Goal: Information Seeking & Learning: Learn about a topic

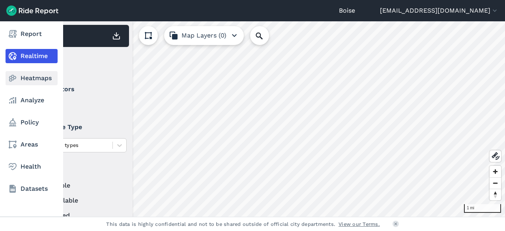
click at [17, 75] on icon at bounding box center [12, 77] width 9 height 9
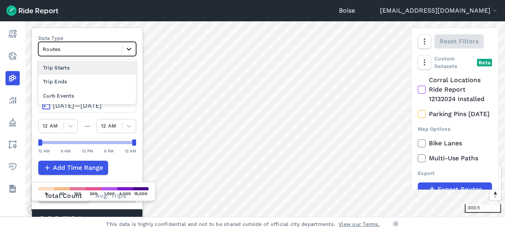
click at [133, 45] on icon at bounding box center [129, 49] width 8 height 8
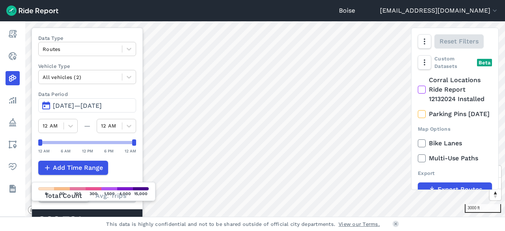
click at [131, 34] on label "Data Type" at bounding box center [87, 38] width 98 height 8
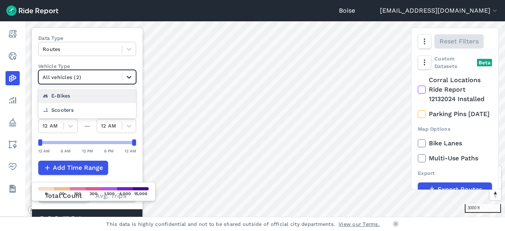
click at [129, 81] on div at bounding box center [128, 76] width 13 height 13
click at [118, 58] on div "Data Type Routes Vehicle Type option E-Bikes focused, 2 of 3. 2 results availab…" at bounding box center [87, 130] width 111 height 204
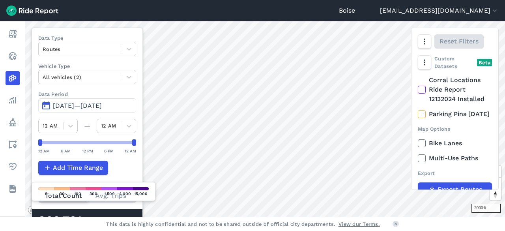
click at [102, 105] on span "[DATE]—[DATE]" at bounding box center [77, 106] width 49 height 8
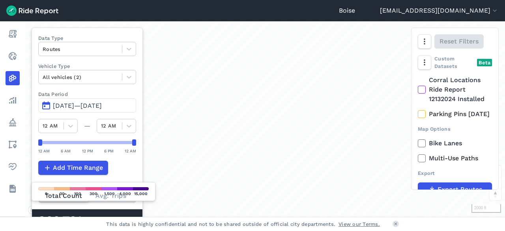
click at [81, 105] on span "[DATE]—[DATE]" at bounding box center [77, 106] width 49 height 8
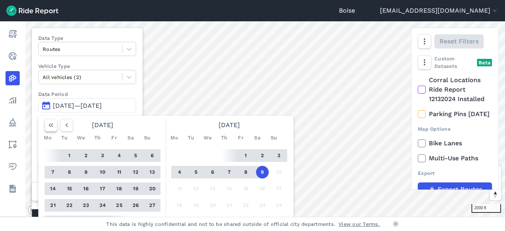
click at [51, 124] on icon "button" at bounding box center [51, 125] width 8 height 8
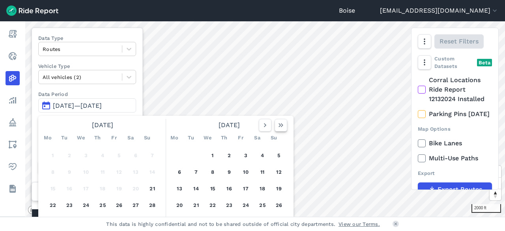
click at [283, 127] on icon "button" at bounding box center [281, 125] width 8 height 8
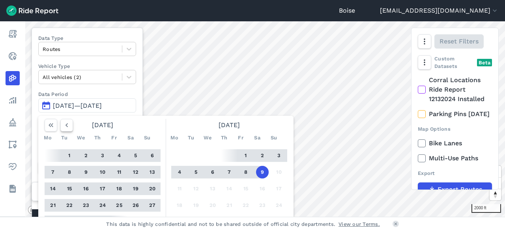
click at [66, 125] on use "button" at bounding box center [67, 125] width 2 height 4
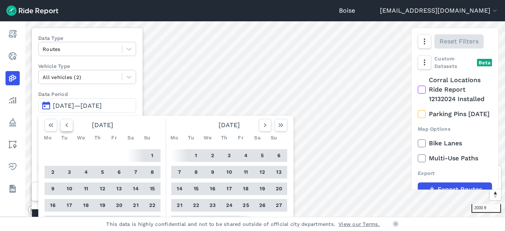
click at [66, 125] on use "button" at bounding box center [67, 125] width 2 height 4
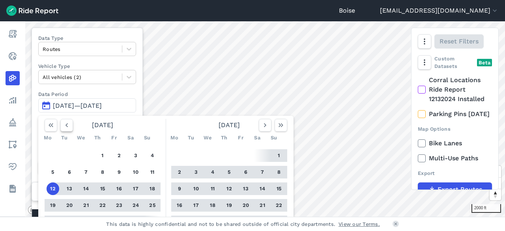
click at [66, 125] on use "button" at bounding box center [67, 125] width 2 height 4
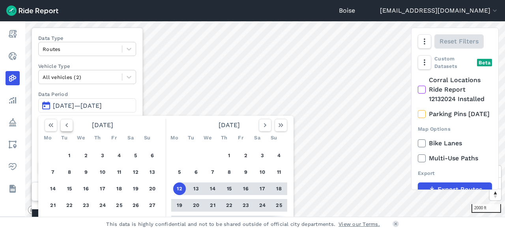
click at [66, 125] on use "button" at bounding box center [67, 125] width 2 height 4
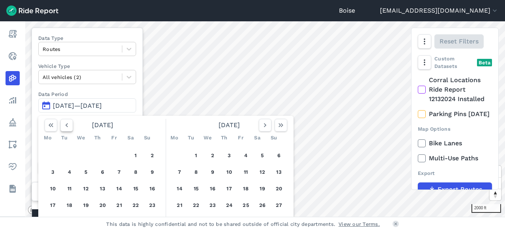
click at [66, 125] on use "button" at bounding box center [67, 125] width 2 height 4
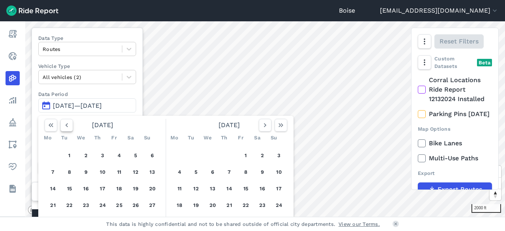
click at [66, 125] on use "button" at bounding box center [67, 125] width 2 height 4
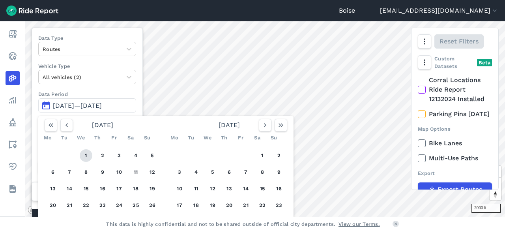
click at [86, 153] on button "1" at bounding box center [86, 155] width 13 height 13
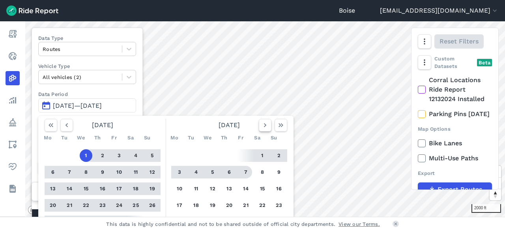
click at [264, 123] on icon "button" at bounding box center [265, 125] width 8 height 8
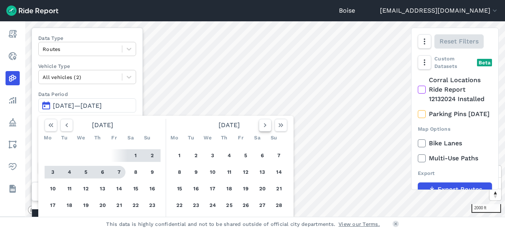
click at [264, 123] on icon "button" at bounding box center [265, 125] width 8 height 8
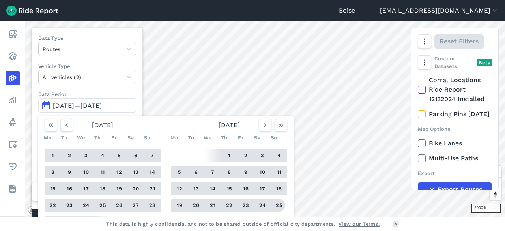
click at [276, 204] on button "25" at bounding box center [279, 205] width 13 height 13
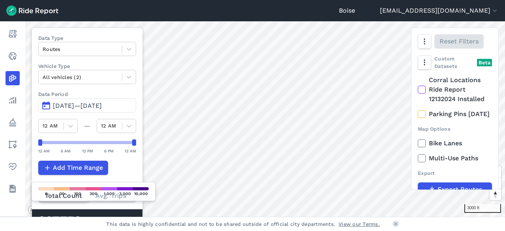
click at [75, 216] on div "237,752" at bounding box center [65, 221] width 54 height 10
click at [395, 226] on icon at bounding box center [396, 223] width 5 height 5
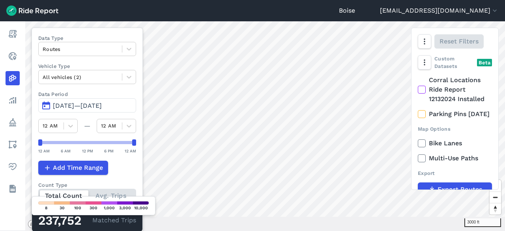
click at [93, 103] on span "[DATE]—[DATE]" at bounding box center [77, 106] width 49 height 8
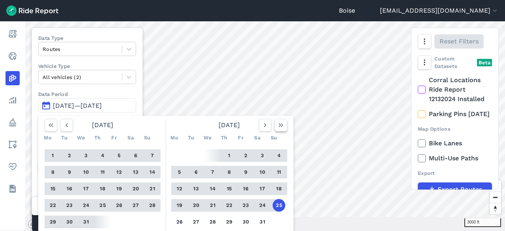
click at [277, 128] on icon "button" at bounding box center [281, 125] width 8 height 8
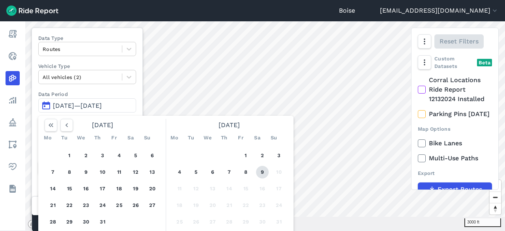
click at [261, 170] on button "9" at bounding box center [262, 172] width 13 height 13
click at [68, 126] on icon "button" at bounding box center [67, 125] width 8 height 8
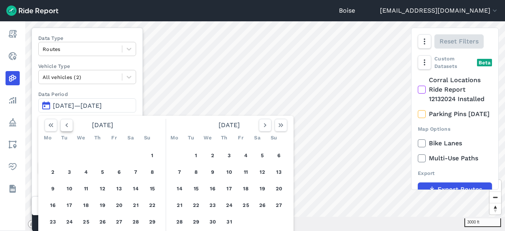
click at [68, 126] on icon "button" at bounding box center [67, 125] width 8 height 8
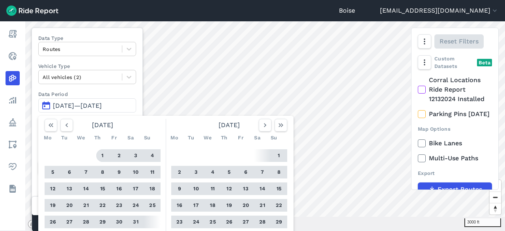
click at [103, 154] on button "1" at bounding box center [102, 155] width 13 height 13
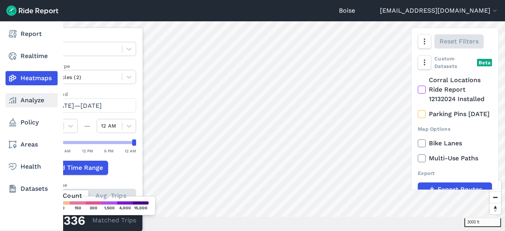
click at [37, 97] on link "Analyze" at bounding box center [32, 100] width 52 height 14
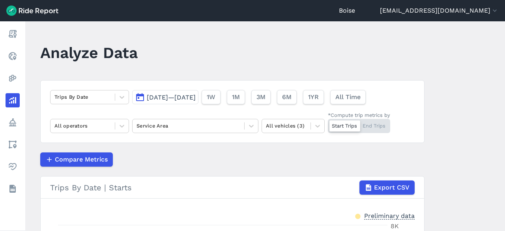
click at [188, 94] on span "[DATE]—[DATE]" at bounding box center [171, 98] width 49 height 8
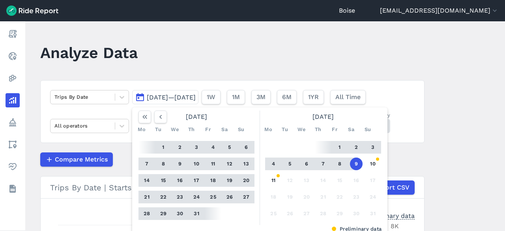
click at [235, 80] on div "Trips By Date [DATE]—[DATE] [DATE] Mo Tu We Th Fr Sa Su 1 2 3 4 5 6 7 8 9 10 11…" at bounding box center [232, 111] width 384 height 63
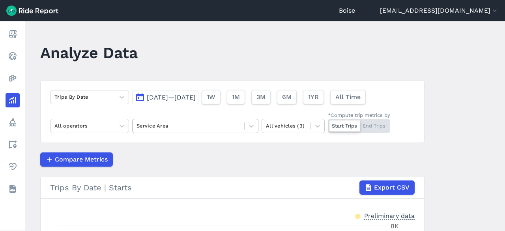
click at [177, 124] on div at bounding box center [189, 125] width 104 height 9
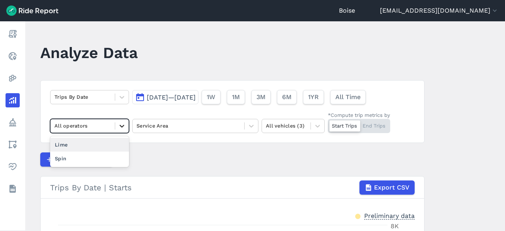
click at [122, 124] on icon at bounding box center [122, 126] width 8 height 8
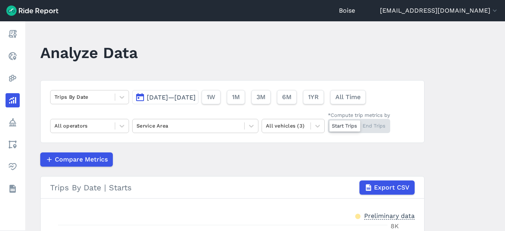
click at [178, 145] on article "Trips By Date [DATE]—[DATE] 1W 1M 3M 6M 1YR All Time All operators Service Area…" at bounding box center [232, 230] width 384 height 301
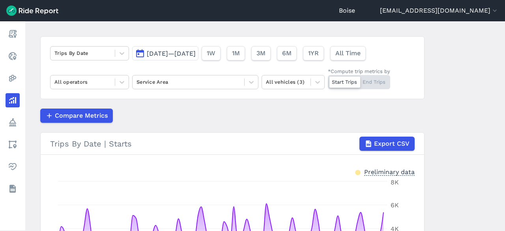
scroll to position [47, 0]
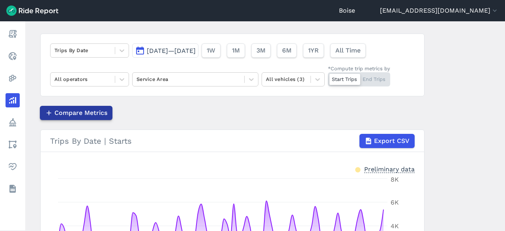
click at [75, 115] on span "Compare Metrics" at bounding box center [80, 112] width 53 height 9
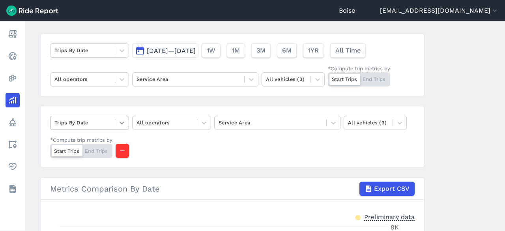
click at [118, 124] on icon at bounding box center [122, 123] width 8 height 8
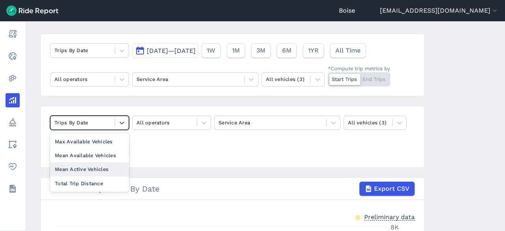
click at [107, 166] on div "Mean Active Vehicles" at bounding box center [89, 169] width 79 height 14
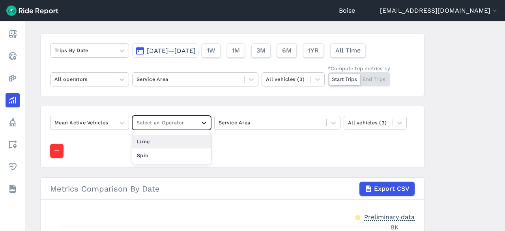
click at [204, 124] on icon at bounding box center [204, 123] width 8 height 8
click at [185, 141] on div "Lime" at bounding box center [171, 142] width 79 height 14
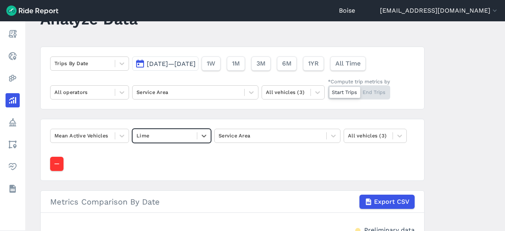
scroll to position [32, 0]
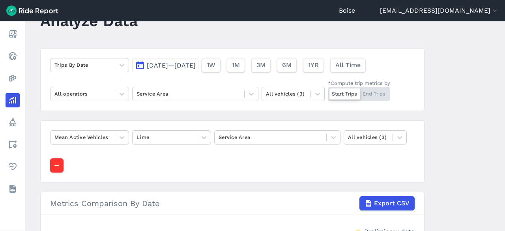
click at [196, 66] on span "[DATE]—[DATE]" at bounding box center [171, 66] width 49 height 8
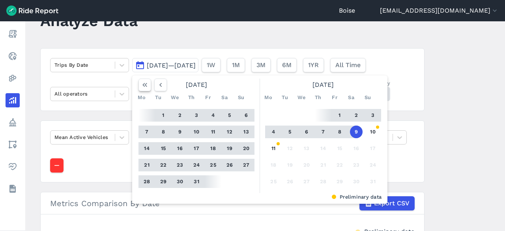
click at [144, 84] on use "button" at bounding box center [145, 85] width 5 height 4
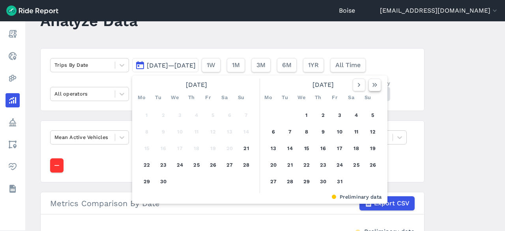
click at [377, 86] on icon "button" at bounding box center [375, 85] width 8 height 8
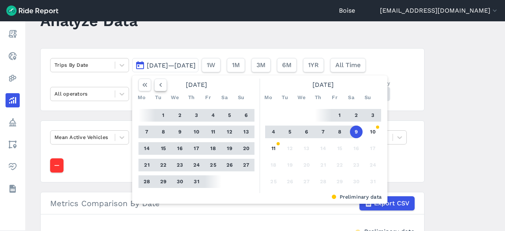
click at [159, 83] on use "button" at bounding box center [160, 85] width 2 height 4
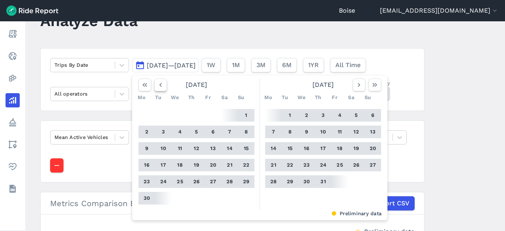
click at [159, 83] on use "button" at bounding box center [160, 85] width 2 height 4
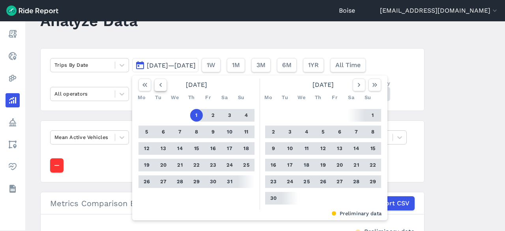
click at [159, 83] on use "button" at bounding box center [160, 85] width 2 height 4
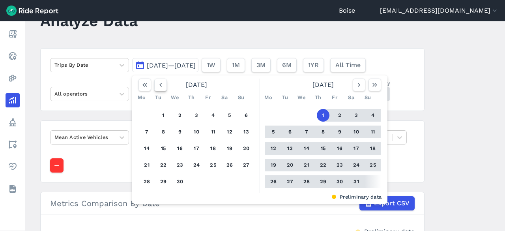
click at [159, 83] on use "button" at bounding box center [160, 85] width 2 height 4
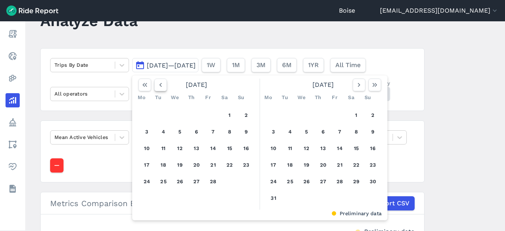
click at [159, 83] on use "button" at bounding box center [160, 85] width 2 height 4
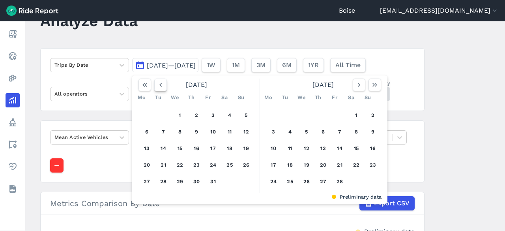
click at [159, 83] on use "button" at bounding box center [160, 85] width 2 height 4
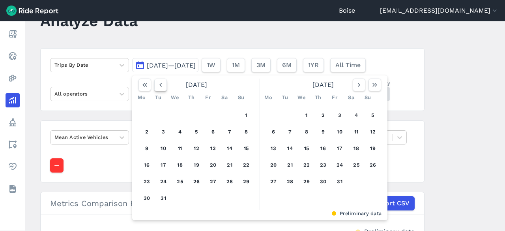
click at [159, 83] on use "button" at bounding box center [160, 85] width 2 height 4
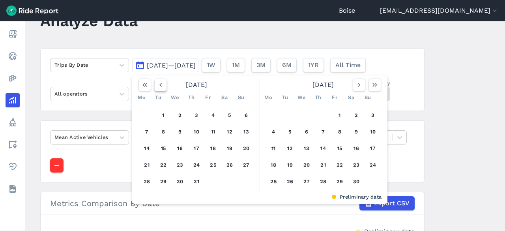
click at [159, 83] on use "button" at bounding box center [160, 85] width 2 height 4
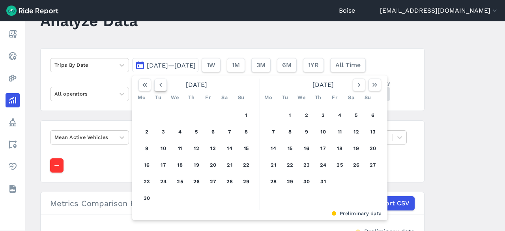
click at [159, 83] on use "button" at bounding box center [160, 85] width 2 height 4
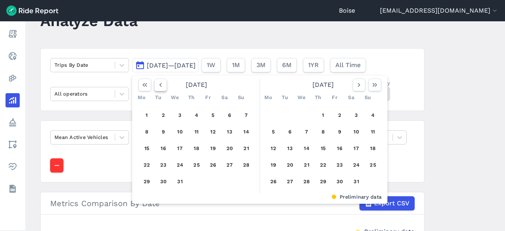
click at [159, 83] on use "button" at bounding box center [160, 85] width 2 height 4
click at [178, 114] on button "1" at bounding box center [180, 115] width 13 height 13
click at [356, 88] on icon "button" at bounding box center [359, 85] width 8 height 8
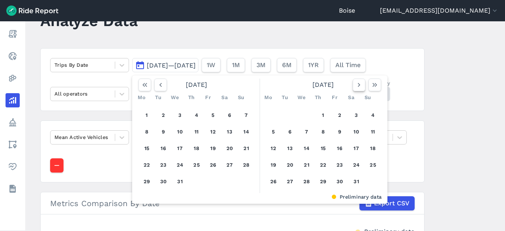
click at [356, 88] on icon "button" at bounding box center [359, 85] width 8 height 8
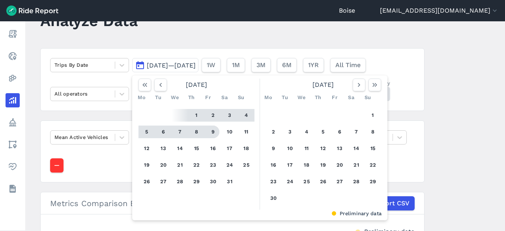
click at [211, 132] on button "9" at bounding box center [213, 132] width 13 height 13
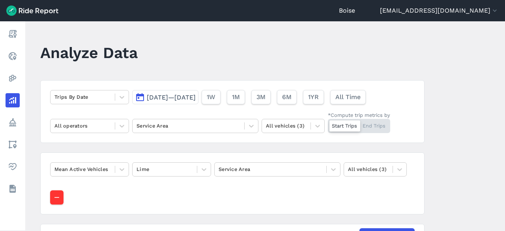
click at [197, 93] on button "[DATE]—[DATE]" at bounding box center [165, 97] width 66 height 14
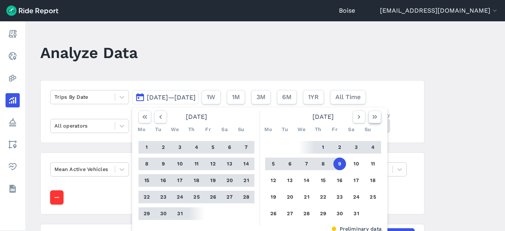
click at [374, 116] on icon "button" at bounding box center [375, 117] width 8 height 8
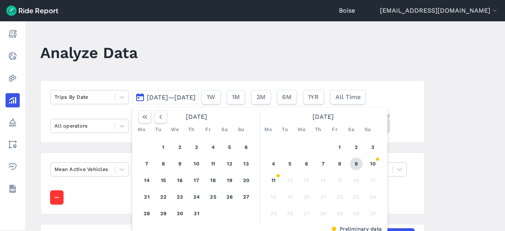
click at [354, 163] on button "9" at bounding box center [356, 164] width 13 height 13
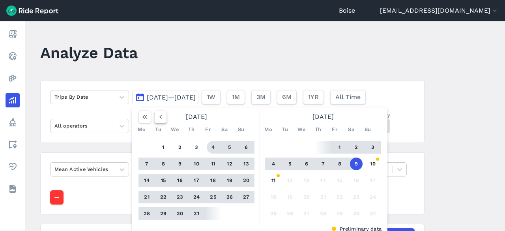
click at [163, 115] on button "button" at bounding box center [160, 117] width 13 height 13
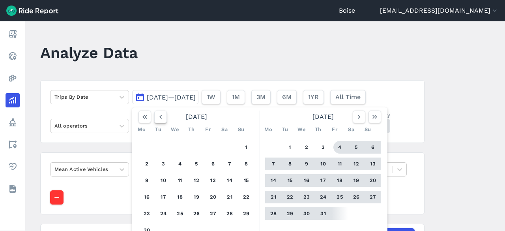
click at [163, 115] on button "button" at bounding box center [160, 117] width 13 height 13
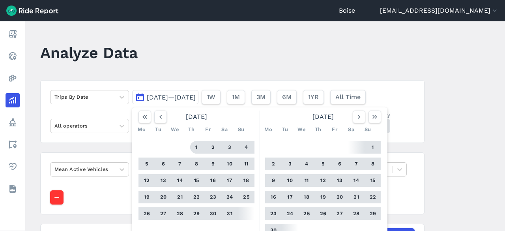
click at [197, 150] on button "1" at bounding box center [196, 147] width 13 height 13
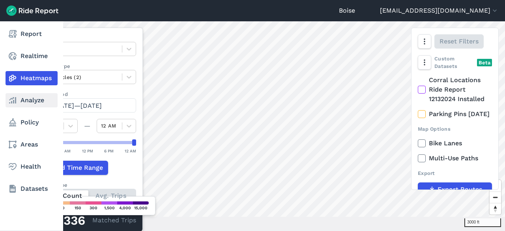
click at [28, 107] on link "Analyze" at bounding box center [32, 100] width 52 height 14
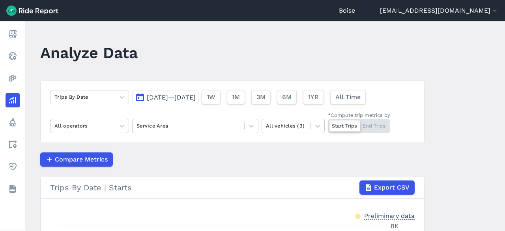
click at [196, 99] on span "[DATE]—[DATE]" at bounding box center [171, 98] width 49 height 8
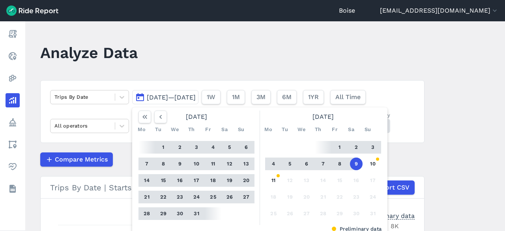
click at [150, 116] on div at bounding box center [153, 117] width 28 height 13
drag, startPoint x: 150, startPoint y: 116, endPoint x: 157, endPoint y: 117, distance: 6.9
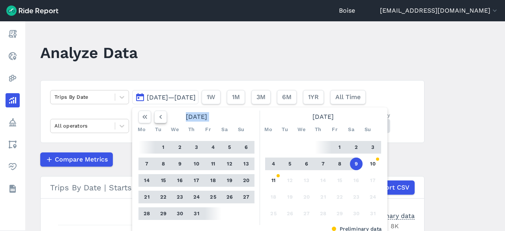
click at [157, 117] on div at bounding box center [153, 117] width 28 height 13
click at [157, 117] on icon "button" at bounding box center [161, 117] width 8 height 8
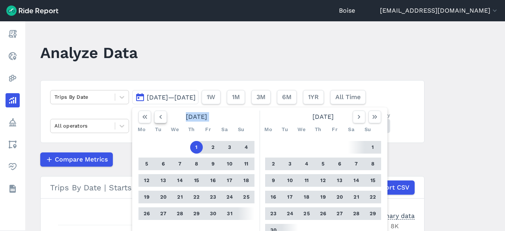
click at [157, 117] on icon "button" at bounding box center [161, 117] width 8 height 8
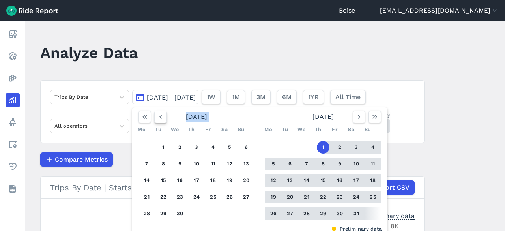
click at [157, 117] on icon "button" at bounding box center [161, 117] width 8 height 8
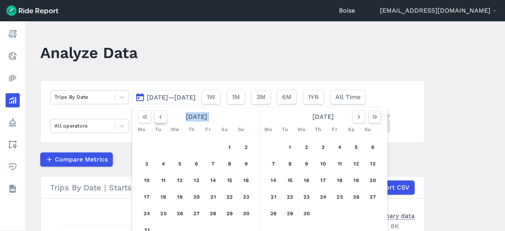
click at [157, 117] on icon "button" at bounding box center [161, 117] width 8 height 8
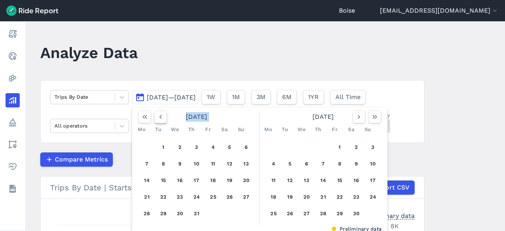
click at [157, 117] on icon "button" at bounding box center [161, 117] width 8 height 8
click at [157, 118] on icon "button" at bounding box center [161, 117] width 8 height 8
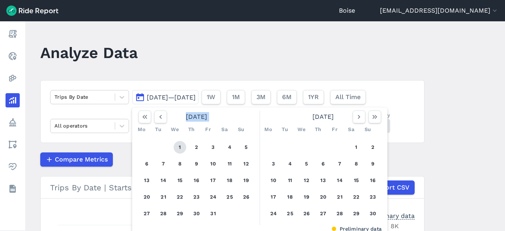
click at [178, 149] on button "1" at bounding box center [180, 147] width 13 height 13
click at [360, 120] on icon "button" at bounding box center [359, 117] width 8 height 8
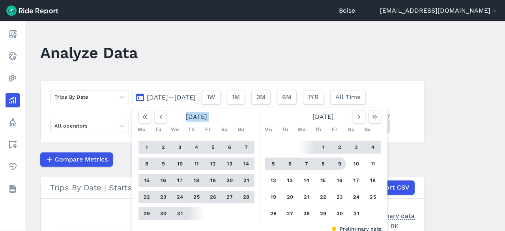
click at [336, 162] on button "9" at bounding box center [340, 164] width 13 height 13
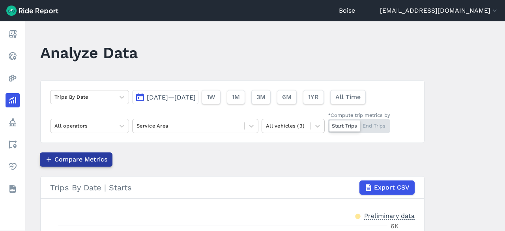
click at [77, 156] on span "Compare Metrics" at bounding box center [80, 159] width 53 height 9
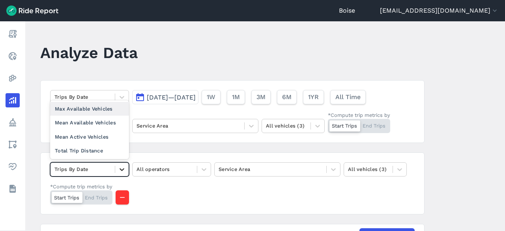
click at [119, 167] on icon at bounding box center [122, 169] width 8 height 8
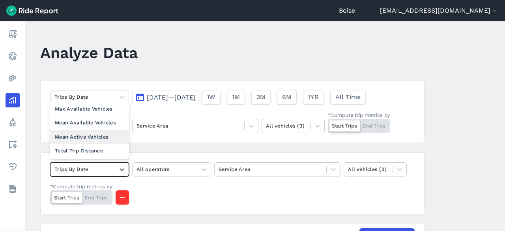
click at [92, 137] on div "Mean Active Vehicles" at bounding box center [89, 137] width 79 height 14
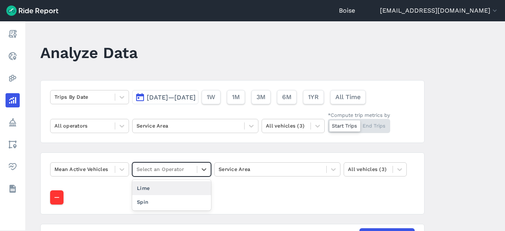
click at [178, 169] on div at bounding box center [165, 169] width 56 height 9
click at [170, 186] on div "Lime" at bounding box center [171, 188] width 79 height 14
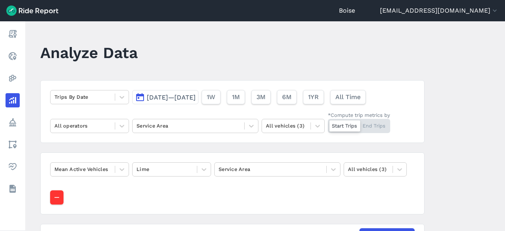
click at [199, 190] on div "Mean Active Vehicles Lime Service Area All vehicles (3)" at bounding box center [232, 183] width 384 height 62
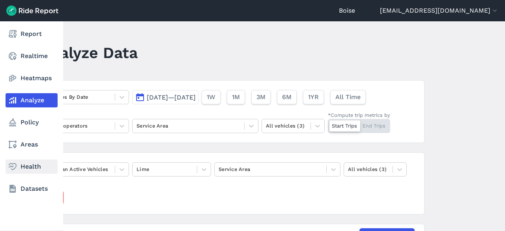
click at [37, 164] on link "Health" at bounding box center [32, 166] width 52 height 14
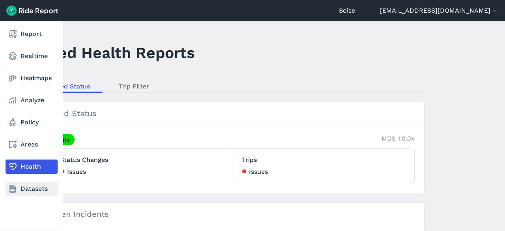
click at [35, 185] on link "Datasets" at bounding box center [32, 189] width 52 height 14
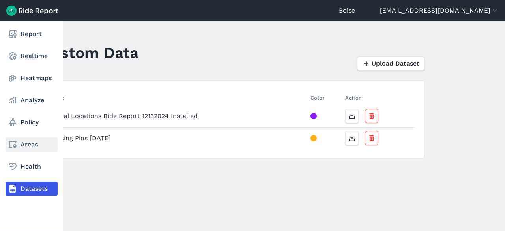
click at [25, 137] on nav "Report Realtime Heatmaps Analyze Policy Areas Health Datasets" at bounding box center [31, 111] width 63 height 180
click at [24, 146] on link "Areas" at bounding box center [32, 144] width 52 height 14
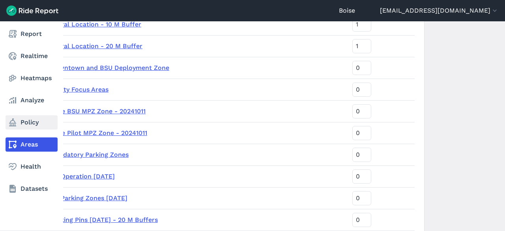
scroll to position [377, 0]
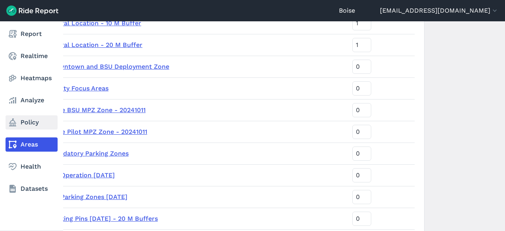
click at [29, 124] on link "Policy" at bounding box center [32, 122] width 52 height 14
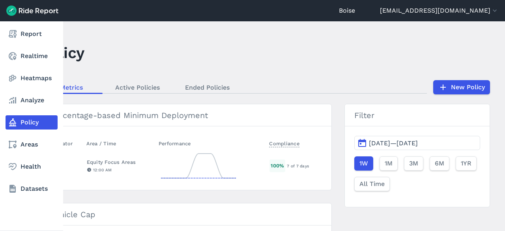
click at [27, 109] on nav "Report Realtime Heatmaps Analyze Policy Areas Health Datasets" at bounding box center [31, 111] width 63 height 180
click at [27, 99] on link "Analyze" at bounding box center [32, 100] width 52 height 14
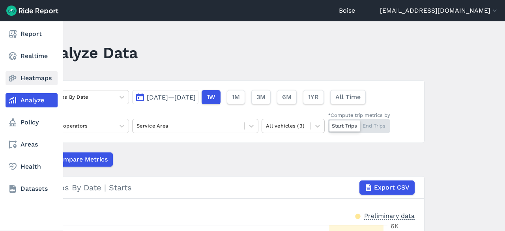
click at [19, 77] on link "Heatmaps" at bounding box center [32, 78] width 52 height 14
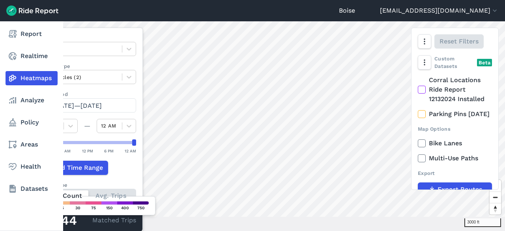
click at [36, 22] on nav "Report Realtime Heatmaps Analyze Policy Areas Health Datasets" at bounding box center [31, 111] width 63 height 180
click at [29, 52] on link "Realtime" at bounding box center [32, 56] width 52 height 14
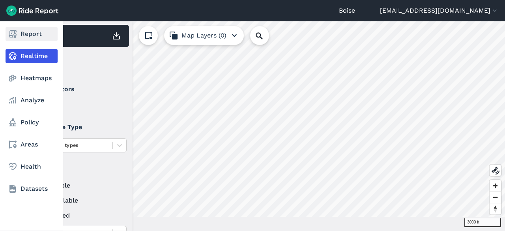
click at [31, 34] on link "Report" at bounding box center [32, 34] width 52 height 14
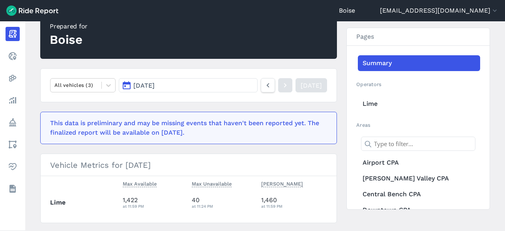
scroll to position [83, 0]
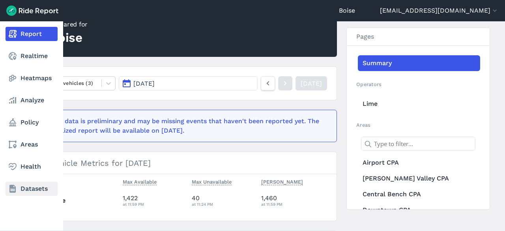
click at [39, 190] on link "Datasets" at bounding box center [32, 189] width 52 height 14
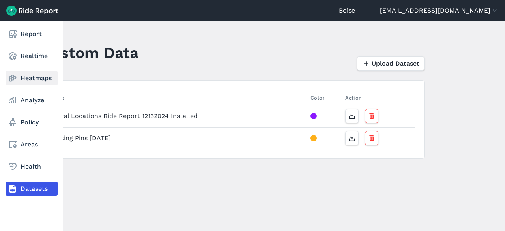
click at [23, 82] on link "Heatmaps" at bounding box center [32, 78] width 52 height 14
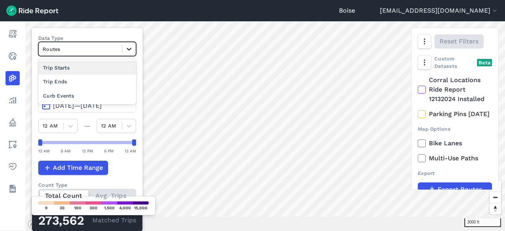
click at [132, 47] on icon at bounding box center [129, 49] width 8 height 8
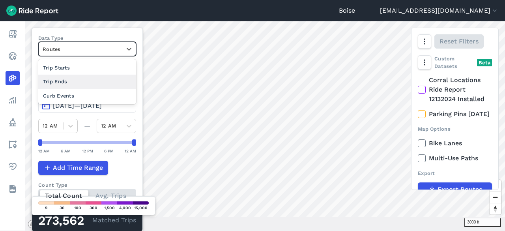
click at [110, 77] on div "Trip Ends" at bounding box center [87, 82] width 98 height 14
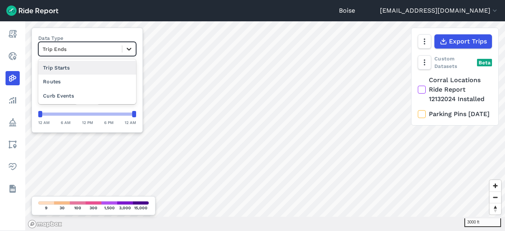
click at [131, 47] on icon at bounding box center [129, 49] width 8 height 8
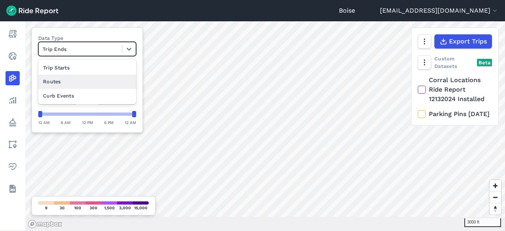
click at [93, 79] on div "Routes" at bounding box center [87, 82] width 98 height 14
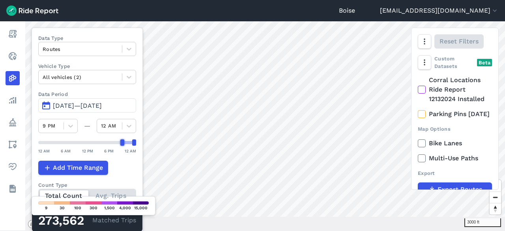
drag, startPoint x: 40, startPoint y: 142, endPoint x: 121, endPoint y: 143, distance: 81.3
click at [121, 143] on div at bounding box center [122, 142] width 4 height 6
drag, startPoint x: 122, startPoint y: 143, endPoint x: 130, endPoint y: 145, distance: 7.9
click at [130, 145] on div "12 AM 6 AM 12 PM 6 PM 12 AM" at bounding box center [87, 146] width 98 height 15
drag, startPoint x: 131, startPoint y: 142, endPoint x: 33, endPoint y: 136, distance: 98.5
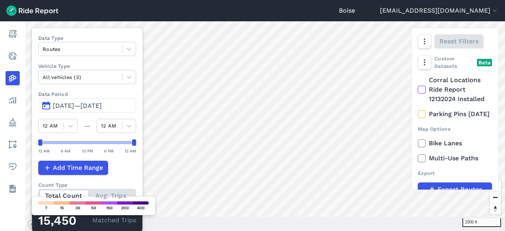
click at [33, 136] on div "Data Type Routes Vehicle Type All vehicles (2) Data Period May 11, 2025—[DATE] …" at bounding box center [87, 130] width 111 height 204
drag, startPoint x: 132, startPoint y: 141, endPoint x: 54, endPoint y: 143, distance: 78.2
click at [54, 143] on div at bounding box center [56, 142] width 4 height 6
click at [148, 150] on div "2000 ft Data Type Routes Vehicle Type All vehicles (2) Data Period May 11, 2025…" at bounding box center [265, 126] width 480 height 210
drag, startPoint x: 39, startPoint y: 139, endPoint x: 125, endPoint y: 149, distance: 86.2
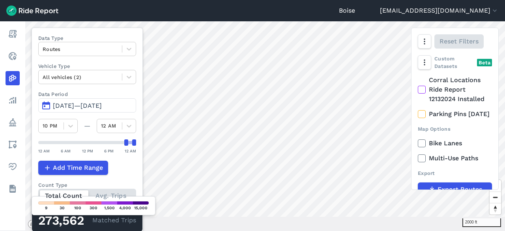
click at [125, 149] on div "12 AM 6 AM 12 PM 6 PM 12 AM" at bounding box center [87, 146] width 98 height 15
